Goal: Complete application form

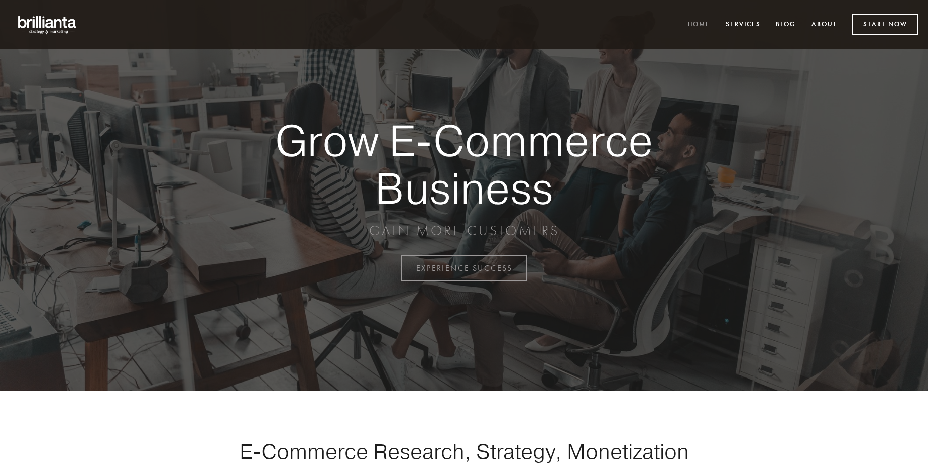
scroll to position [2633, 0]
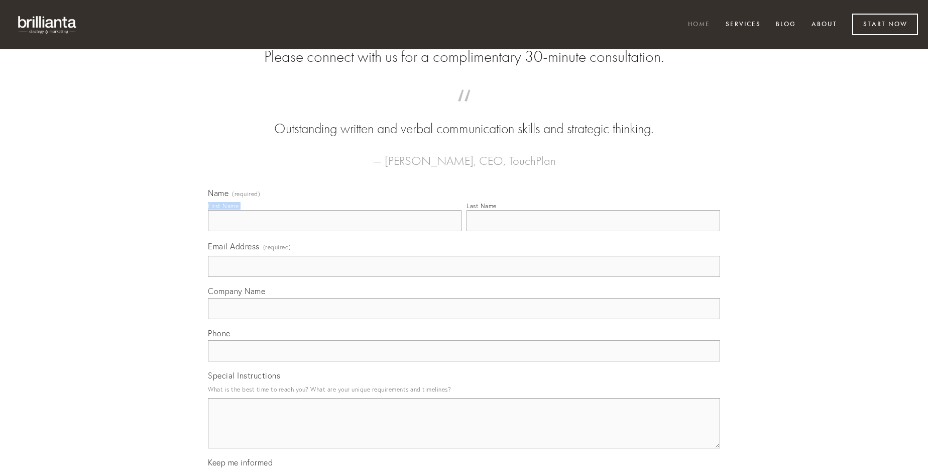
type input "[PERSON_NAME]"
click at [593, 231] on input "Last Name" at bounding box center [594, 220] width 254 height 21
type input "[PERSON_NAME]"
click at [464, 277] on input "Email Address (required)" at bounding box center [464, 266] width 512 height 21
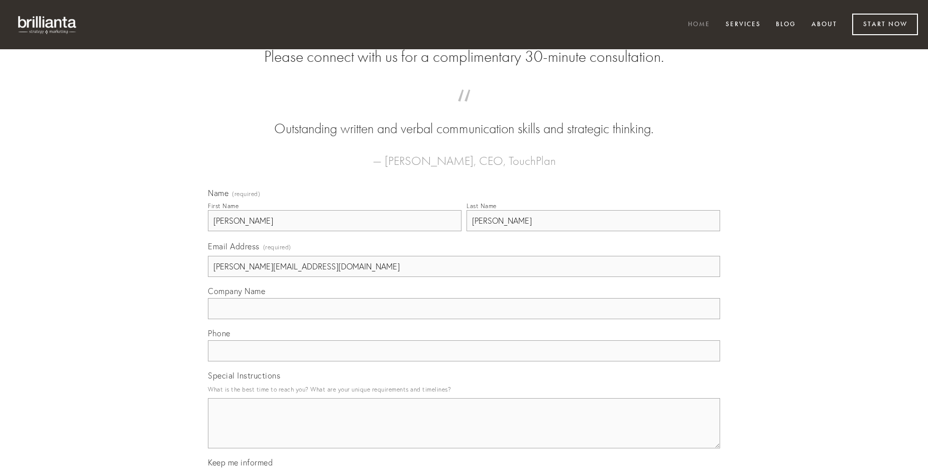
type input "[PERSON_NAME][EMAIL_ADDRESS][DOMAIN_NAME]"
click at [464, 319] on input "Company Name" at bounding box center [464, 308] width 512 height 21
type input "desidero"
click at [464, 361] on input "text" at bounding box center [464, 350] width 512 height 21
click at [464, 432] on textarea "Special Instructions" at bounding box center [464, 423] width 512 height 50
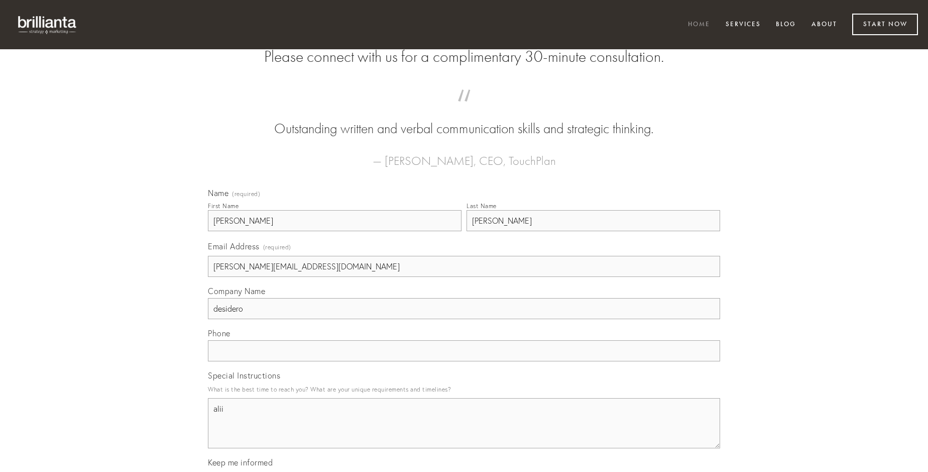
type textarea "alii"
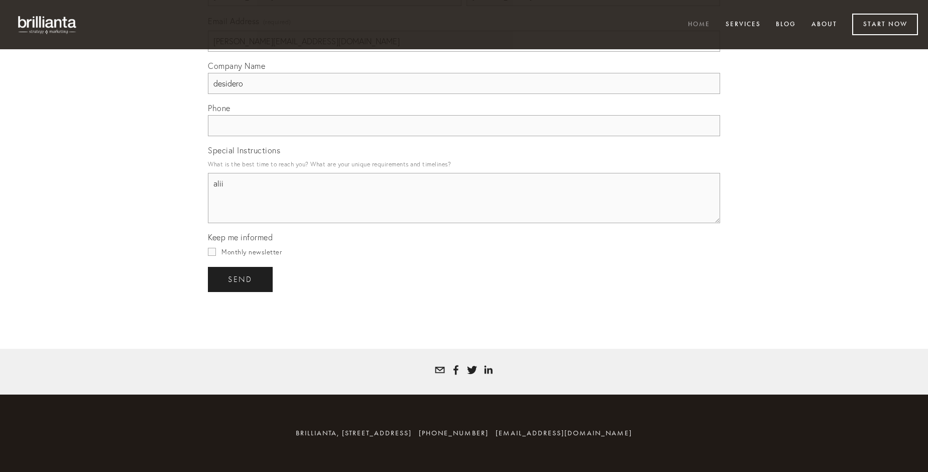
click at [241, 279] on span "send" at bounding box center [240, 279] width 25 height 9
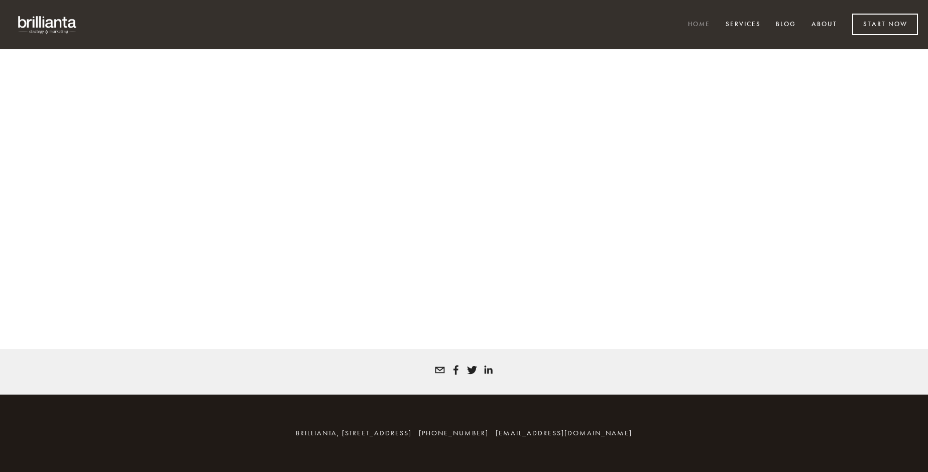
scroll to position [2620, 0]
